Goal: Task Accomplishment & Management: Manage account settings

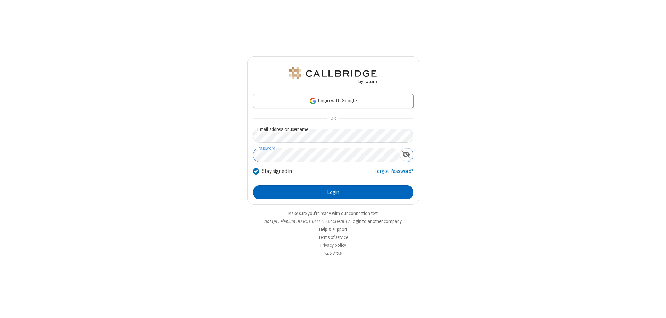
click at [333, 192] on button "Login" at bounding box center [333, 192] width 160 height 14
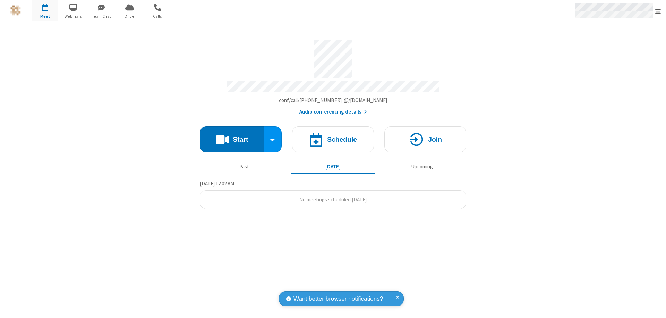
click at [658, 11] on span "Open menu" at bounding box center [658, 11] width 6 height 7
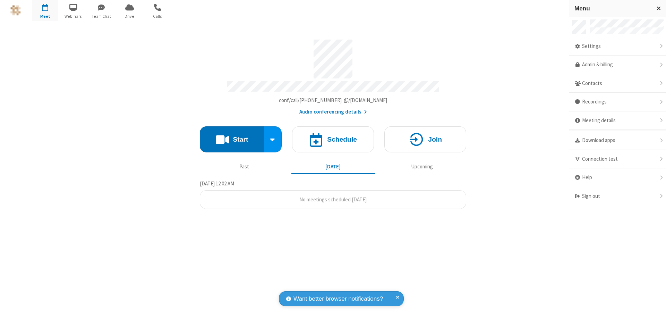
click at [617, 46] on div "Settings" at bounding box center [617, 46] width 97 height 19
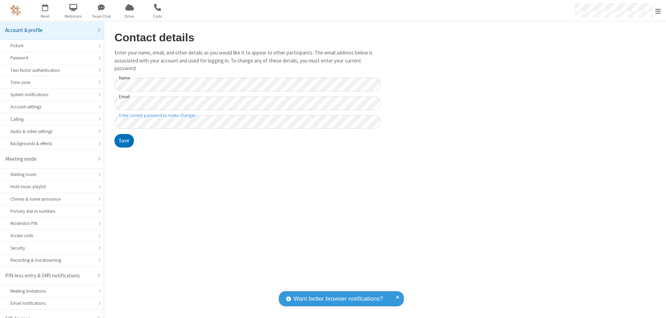
scroll to position [10, 0]
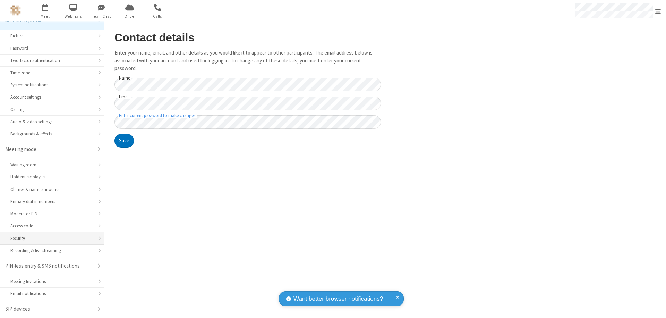
click at [49, 238] on div "Security" at bounding box center [51, 238] width 83 height 7
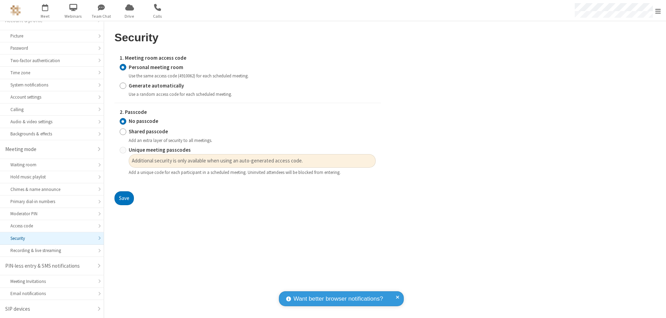
click at [123, 67] on input "Personal meeting room" at bounding box center [123, 66] width 7 height 7
click at [123, 121] on input "No passcode" at bounding box center [123, 121] width 7 height 7
click at [124, 198] on button "Save" at bounding box center [123, 198] width 19 height 14
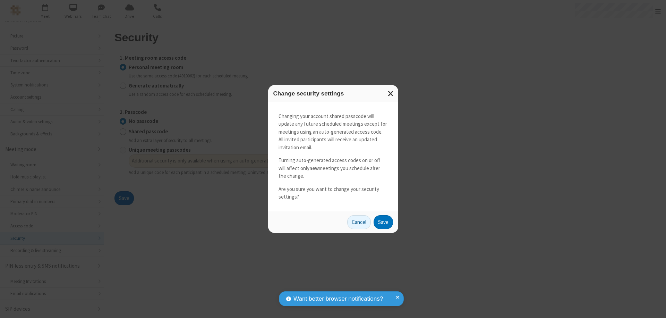
click at [383, 222] on button "Save" at bounding box center [382, 222] width 19 height 14
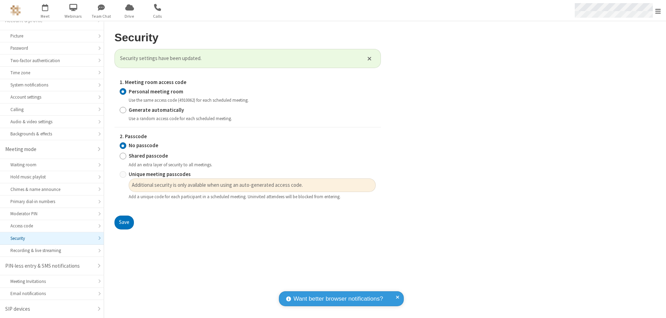
click at [658, 11] on span "Open menu" at bounding box center [658, 11] width 6 height 7
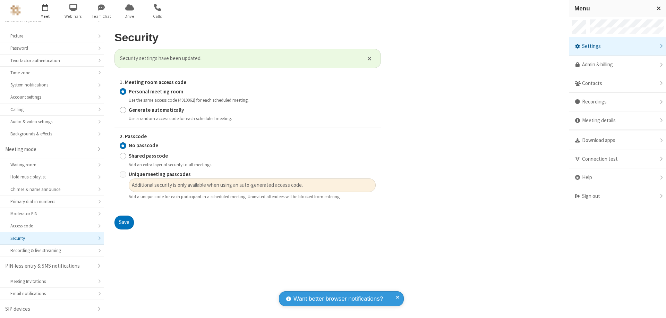
click at [45, 10] on span "button" at bounding box center [45, 7] width 26 height 12
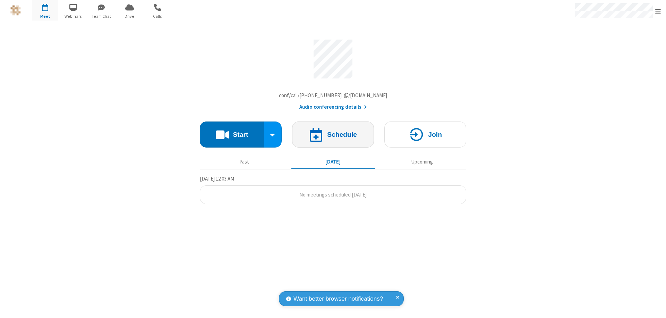
click at [333, 136] on h4 "Schedule" at bounding box center [342, 134] width 30 height 7
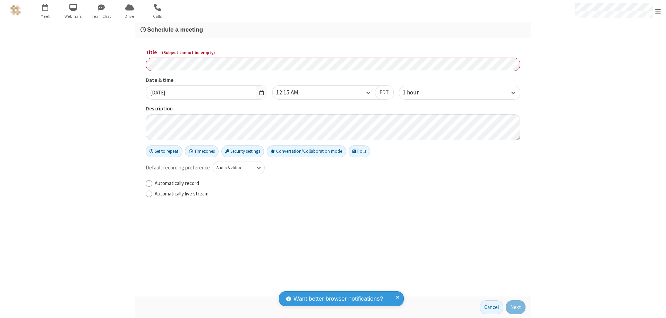
click at [333, 29] on h3 "Schedule a meeting" at bounding box center [332, 29] width 385 height 7
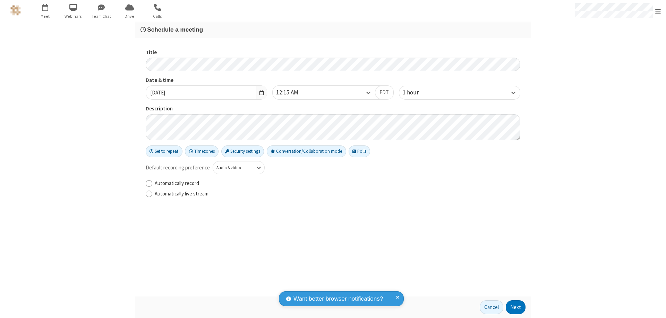
click at [515, 307] on button "Next" at bounding box center [515, 307] width 20 height 14
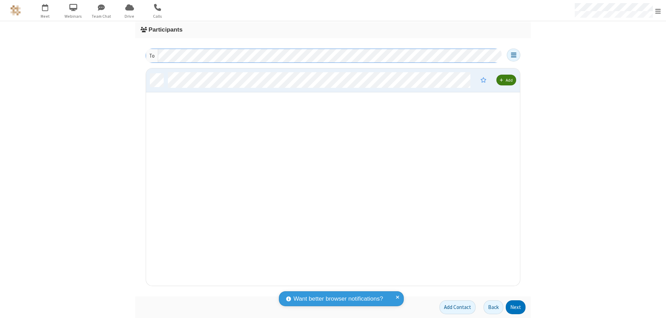
scroll to position [212, 368]
click at [515, 307] on button "Next" at bounding box center [515, 307] width 20 height 14
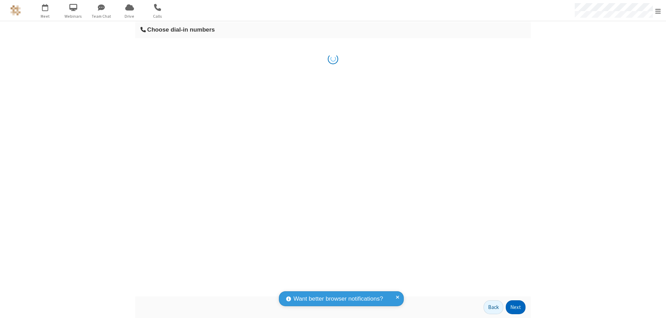
click at [515, 307] on button "Next" at bounding box center [515, 307] width 20 height 14
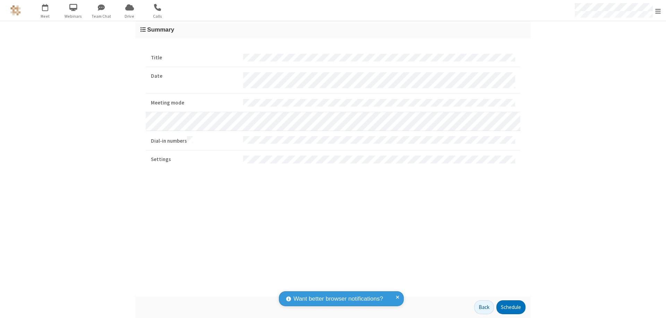
click at [510, 307] on button "Schedule" at bounding box center [510, 307] width 29 height 14
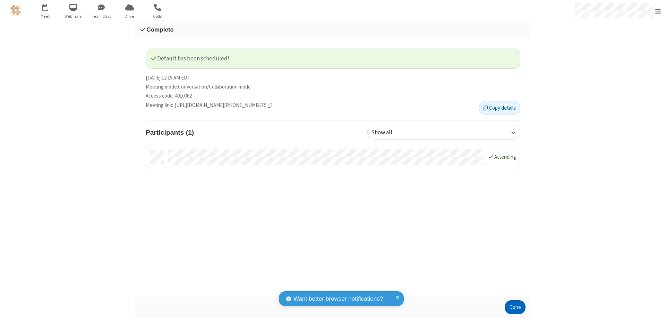
click at [515, 307] on button "Done" at bounding box center [514, 307] width 21 height 14
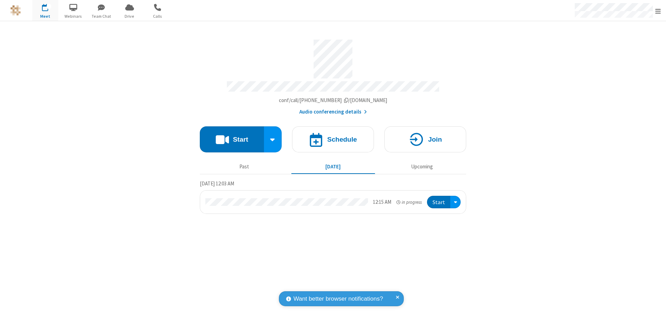
click at [439, 199] on button "Start" at bounding box center [438, 202] width 23 height 13
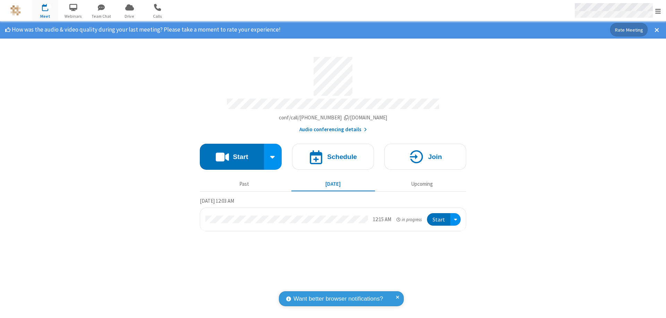
click at [658, 11] on span "Open menu" at bounding box center [658, 11] width 6 height 7
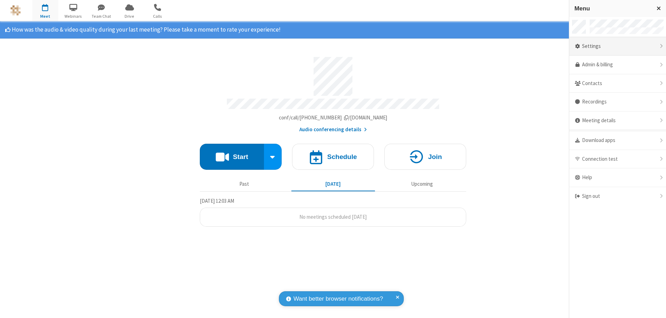
click at [617, 46] on div "Settings" at bounding box center [617, 46] width 97 height 19
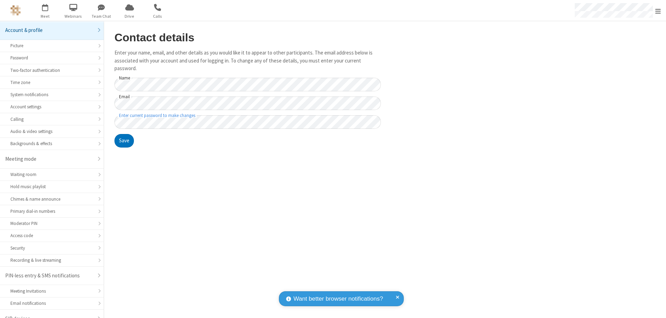
scroll to position [10, 0]
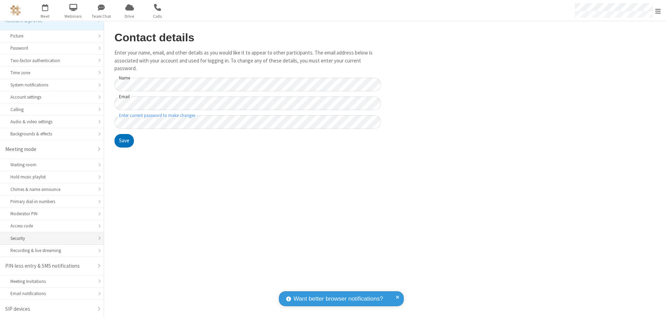
click at [49, 238] on div "Security" at bounding box center [51, 238] width 83 height 7
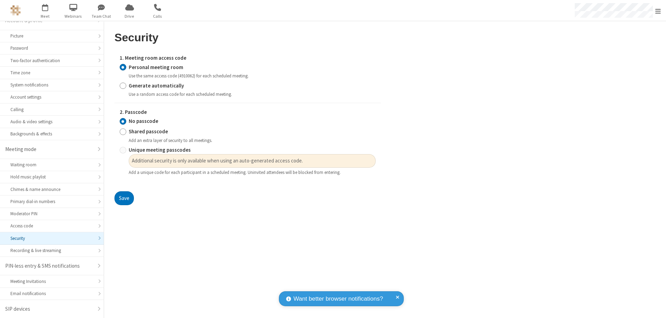
click at [123, 67] on input "Personal meeting room" at bounding box center [123, 66] width 7 height 7
click at [123, 121] on input "No passcode" at bounding box center [123, 121] width 7 height 7
click at [124, 198] on button "Save" at bounding box center [123, 198] width 19 height 14
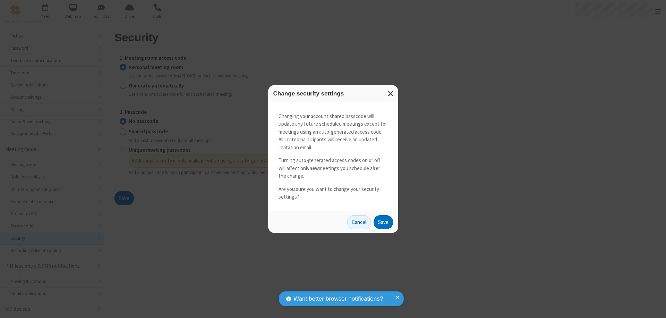
click at [383, 222] on button "Save" at bounding box center [382, 222] width 19 height 14
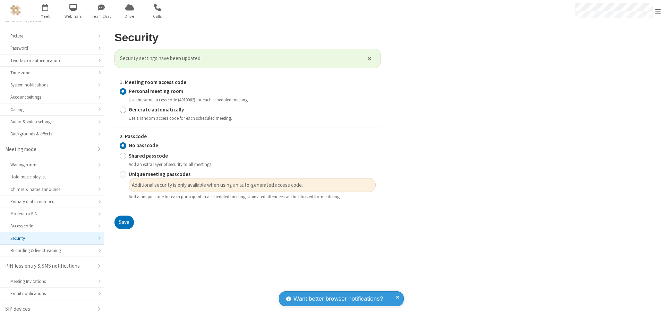
click at [658, 10] on span "Open menu" at bounding box center [658, 11] width 6 height 7
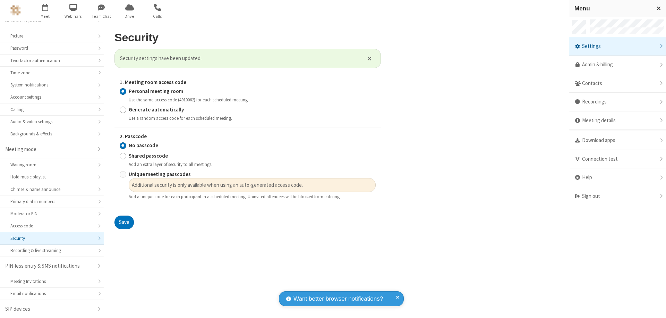
click at [617, 196] on div "Sign out" at bounding box center [617, 196] width 97 height 18
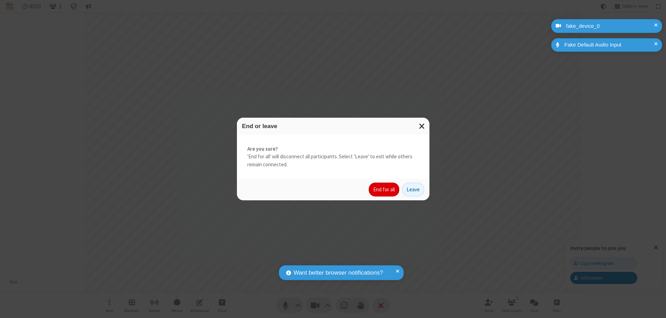
click at [384, 189] on button "End for all" at bounding box center [383, 189] width 31 height 14
